Goal: Transaction & Acquisition: Purchase product/service

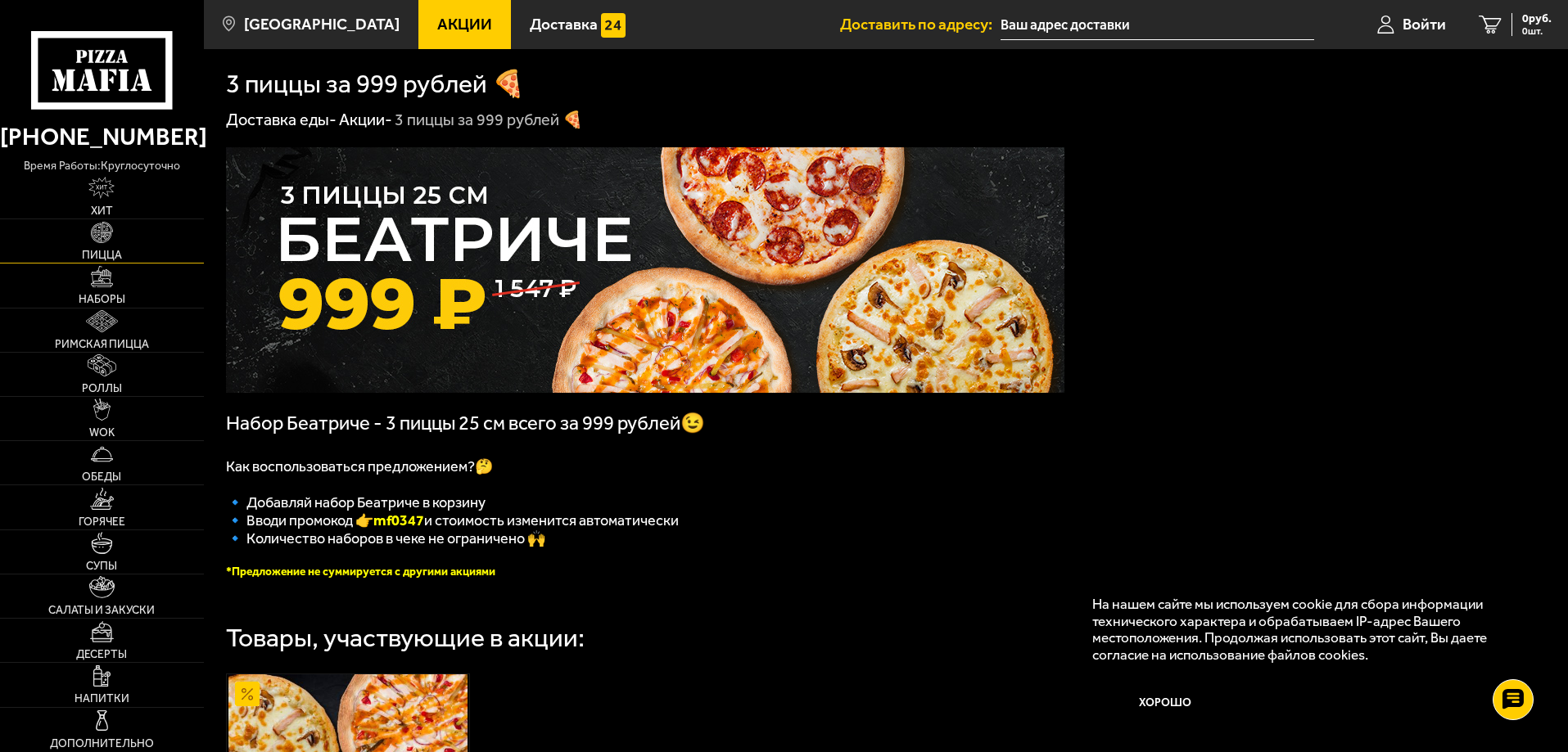
click at [130, 245] on link "Пицца" at bounding box center [102, 241] width 204 height 44
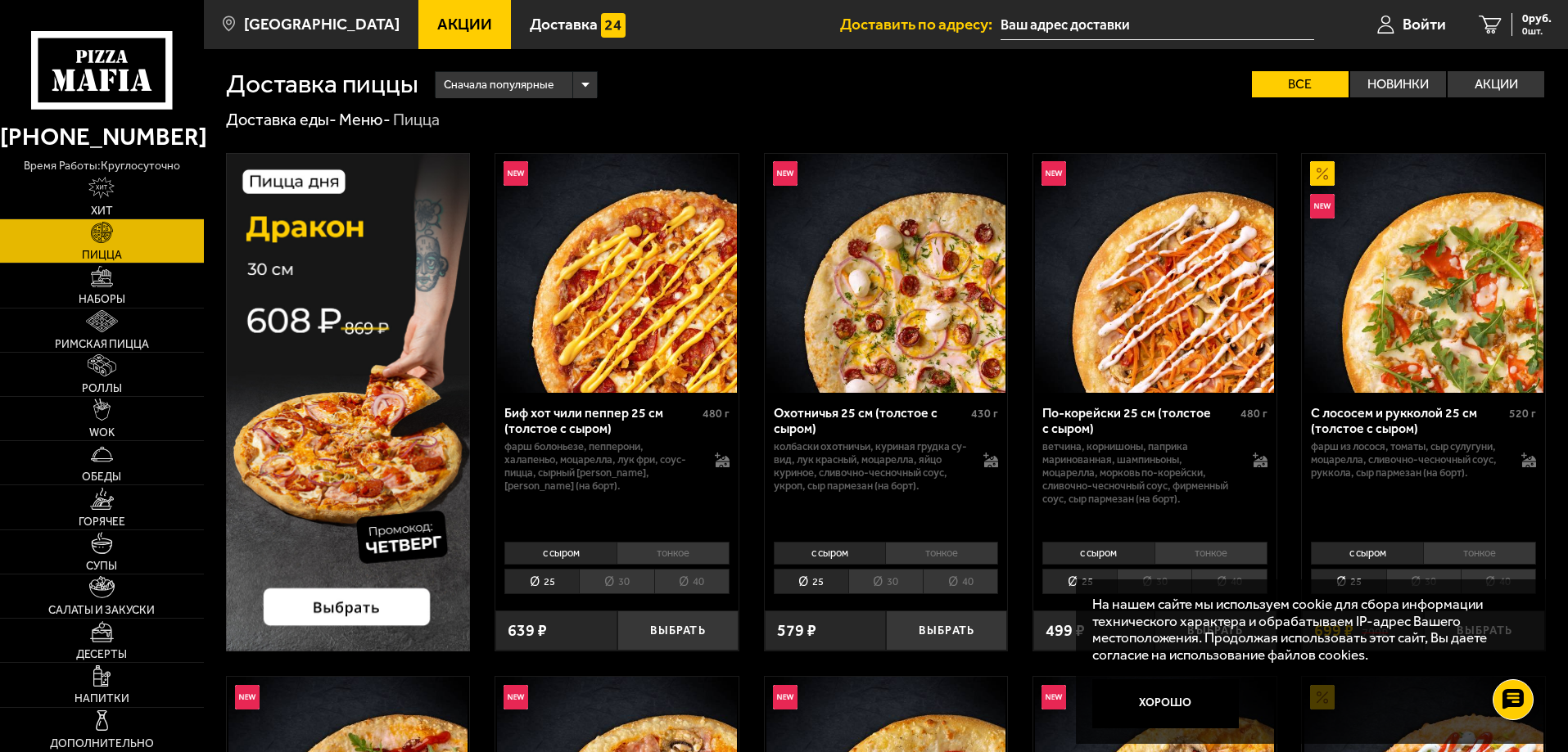
click at [589, 91] on div "Сначала популярные" at bounding box center [516, 85] width 161 height 26
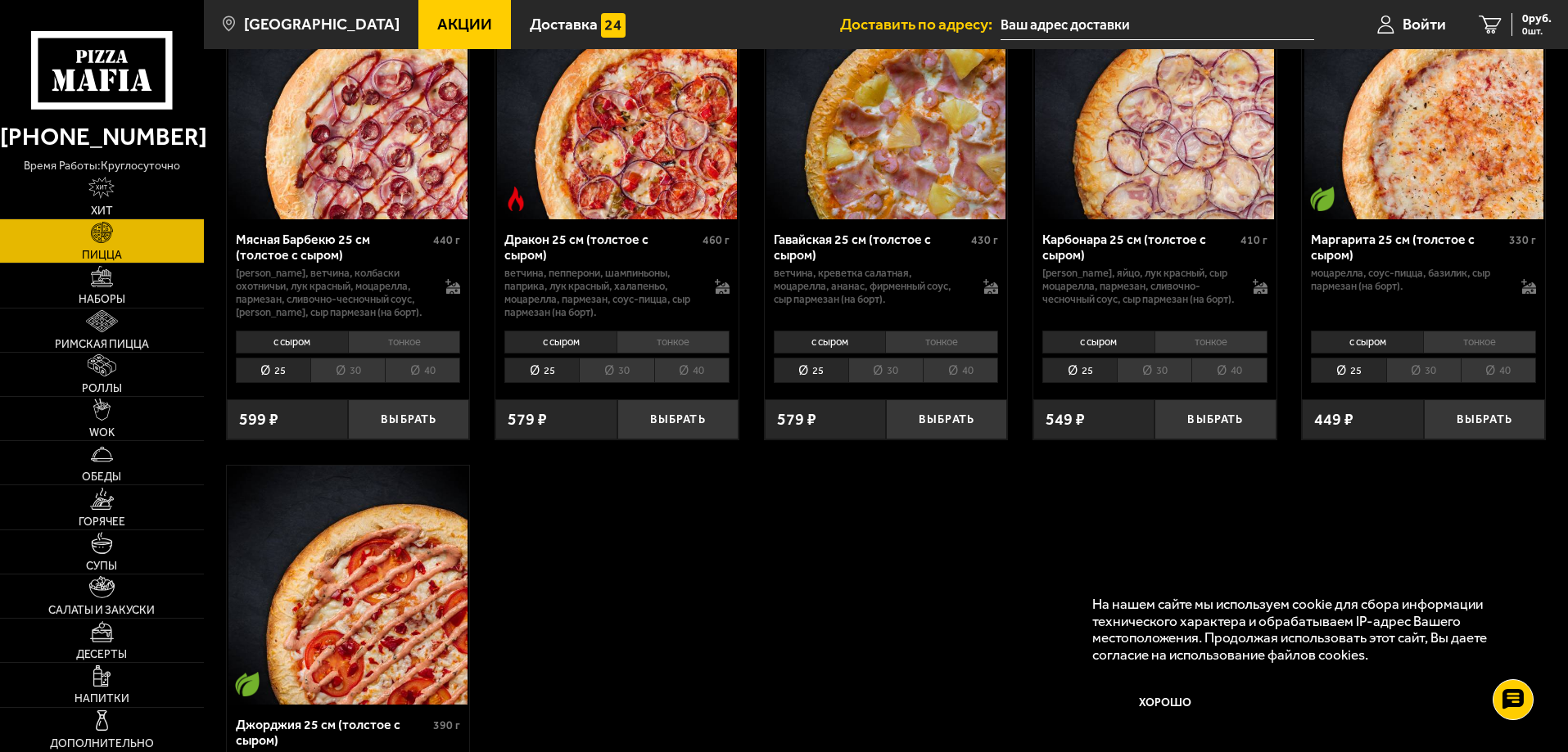
scroll to position [3275, 0]
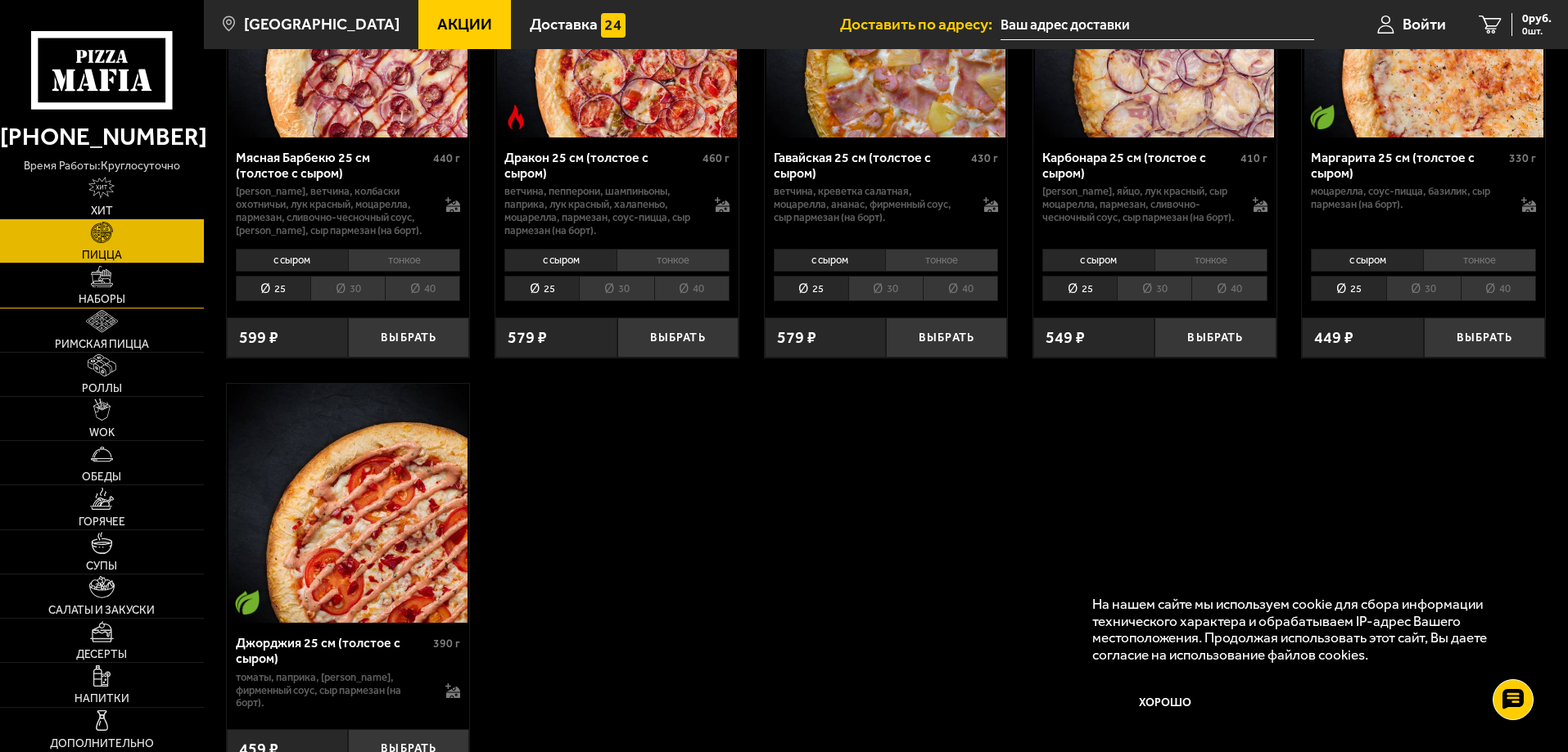
click at [141, 282] on link "Наборы" at bounding box center [102, 285] width 204 height 44
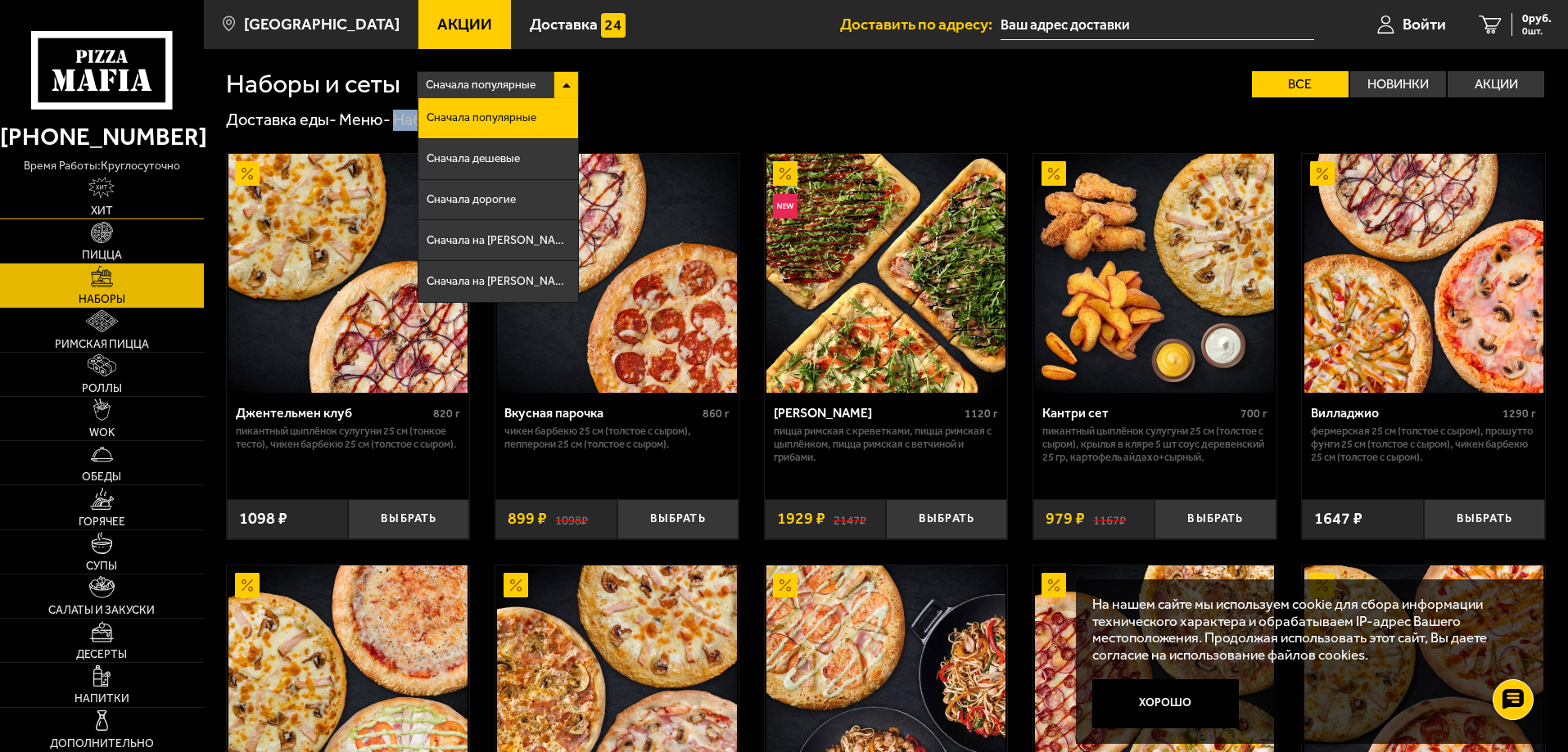
click at [121, 201] on link "Хит" at bounding box center [102, 196] width 204 height 44
